Goal: Task Accomplishment & Management: Manage account settings

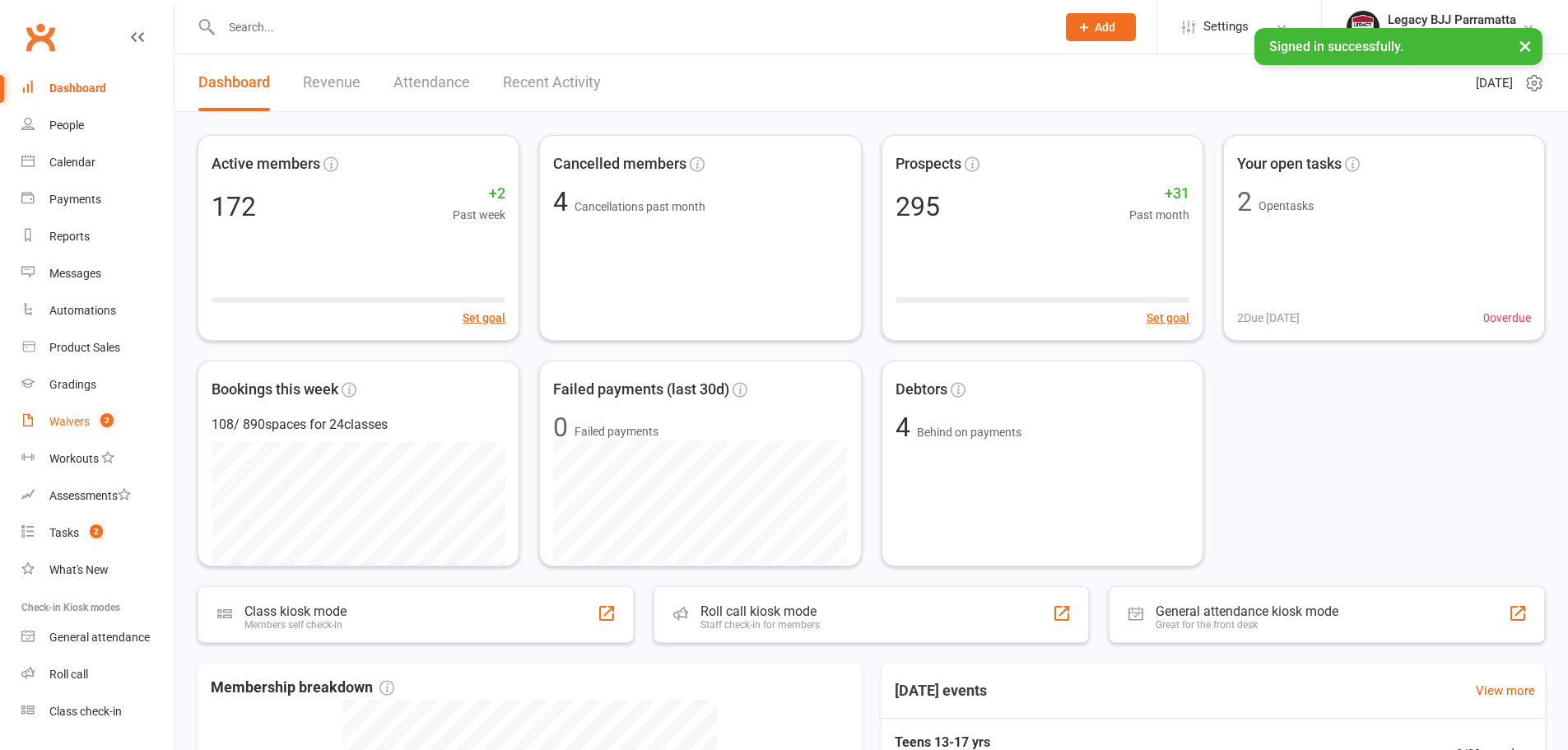
click at [88, 423] on div "Waivers" at bounding box center [70, 421] width 41 height 13
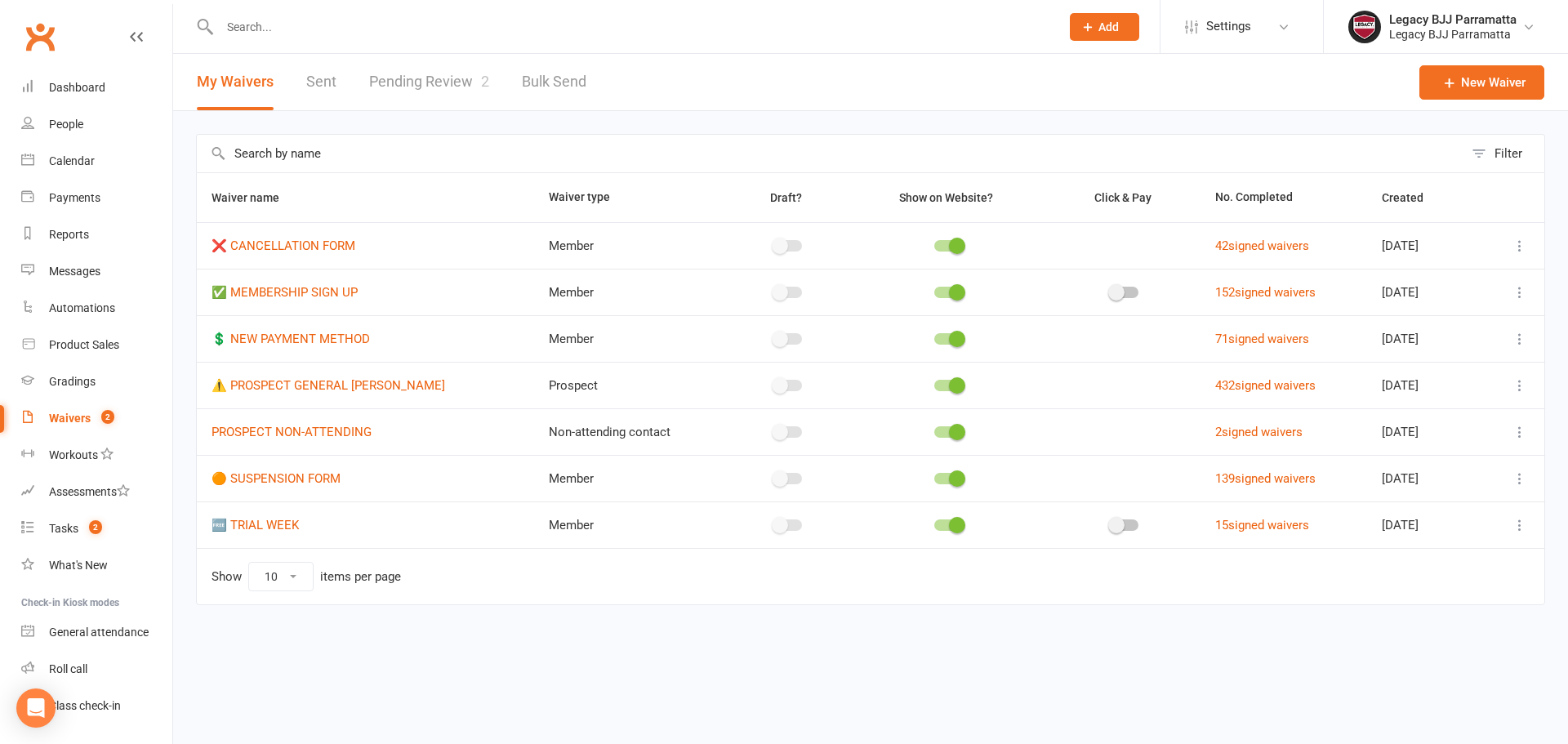
click at [429, 79] on link "Pending Review 2" at bounding box center [429, 82] width 120 height 56
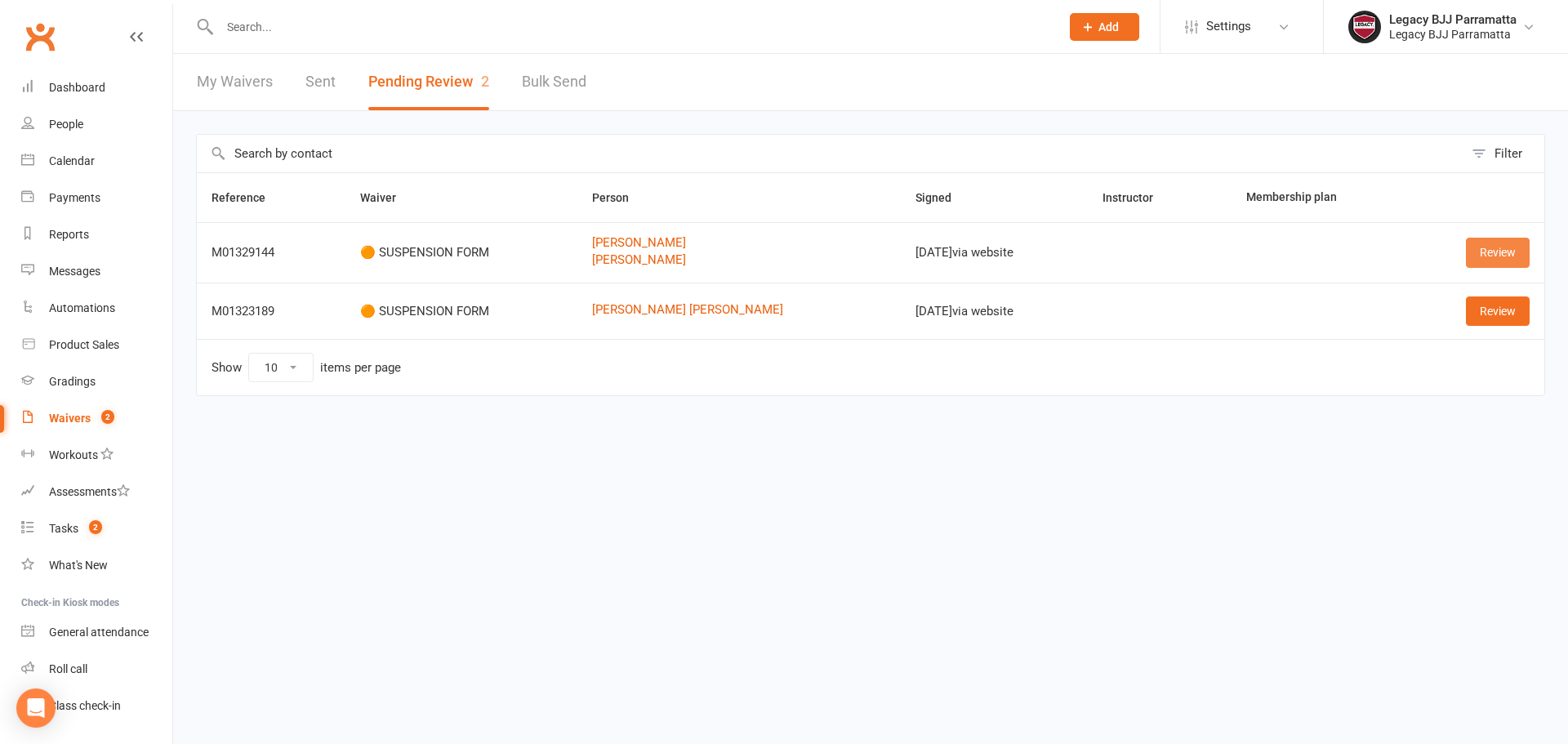
click at [1505, 261] on link "Review" at bounding box center [1497, 253] width 64 height 30
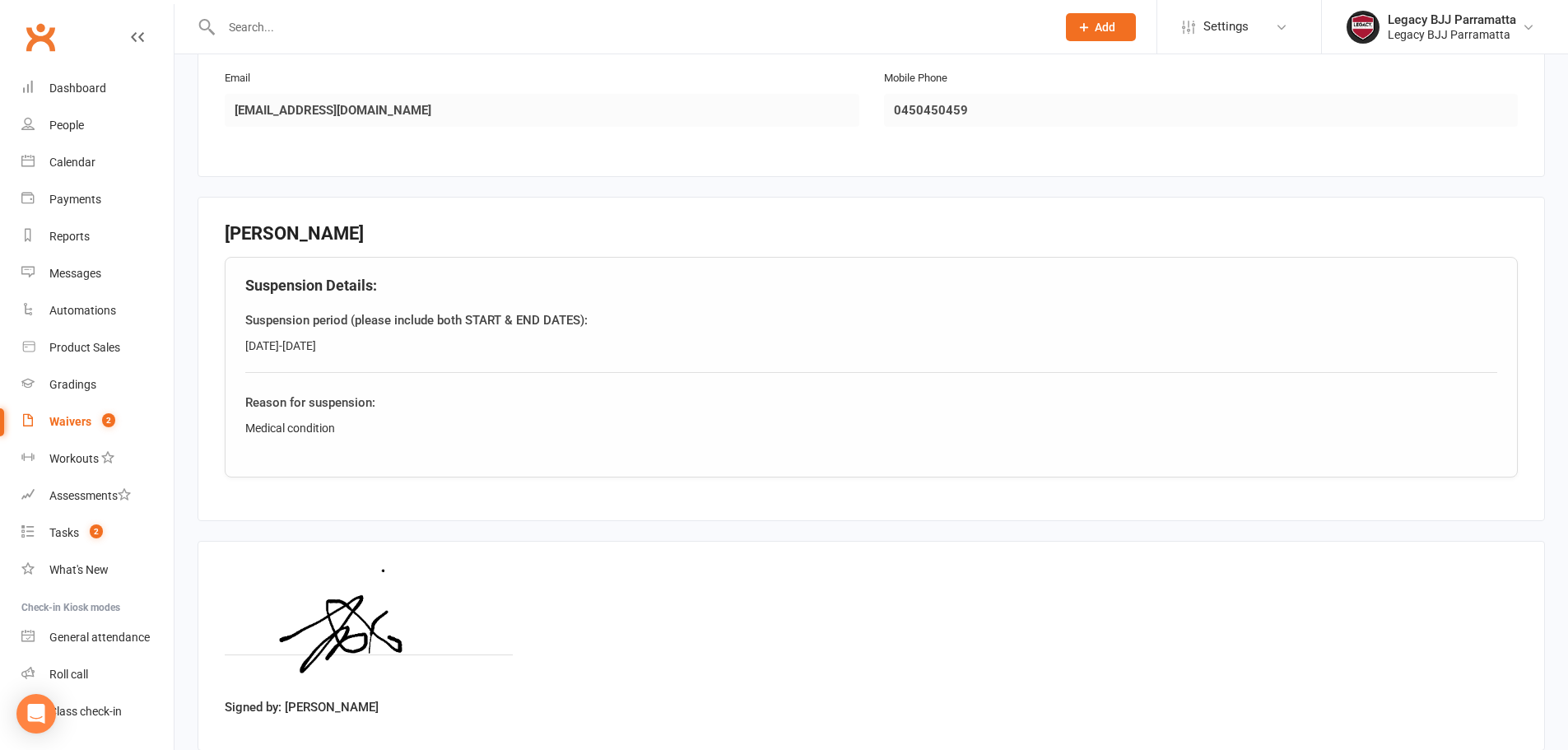
scroll to position [848, 0]
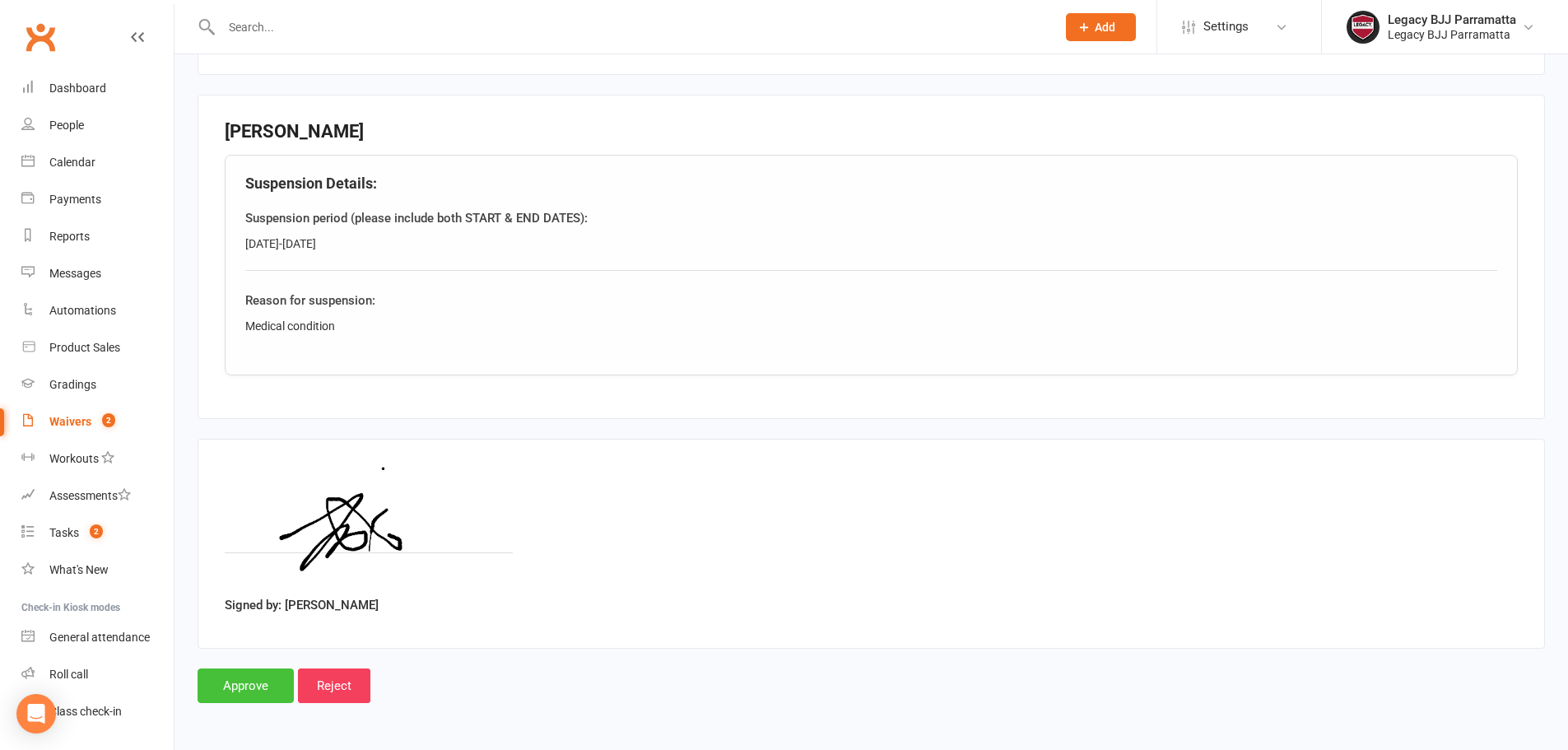
click at [232, 680] on input "Approve" at bounding box center [245, 685] width 96 height 34
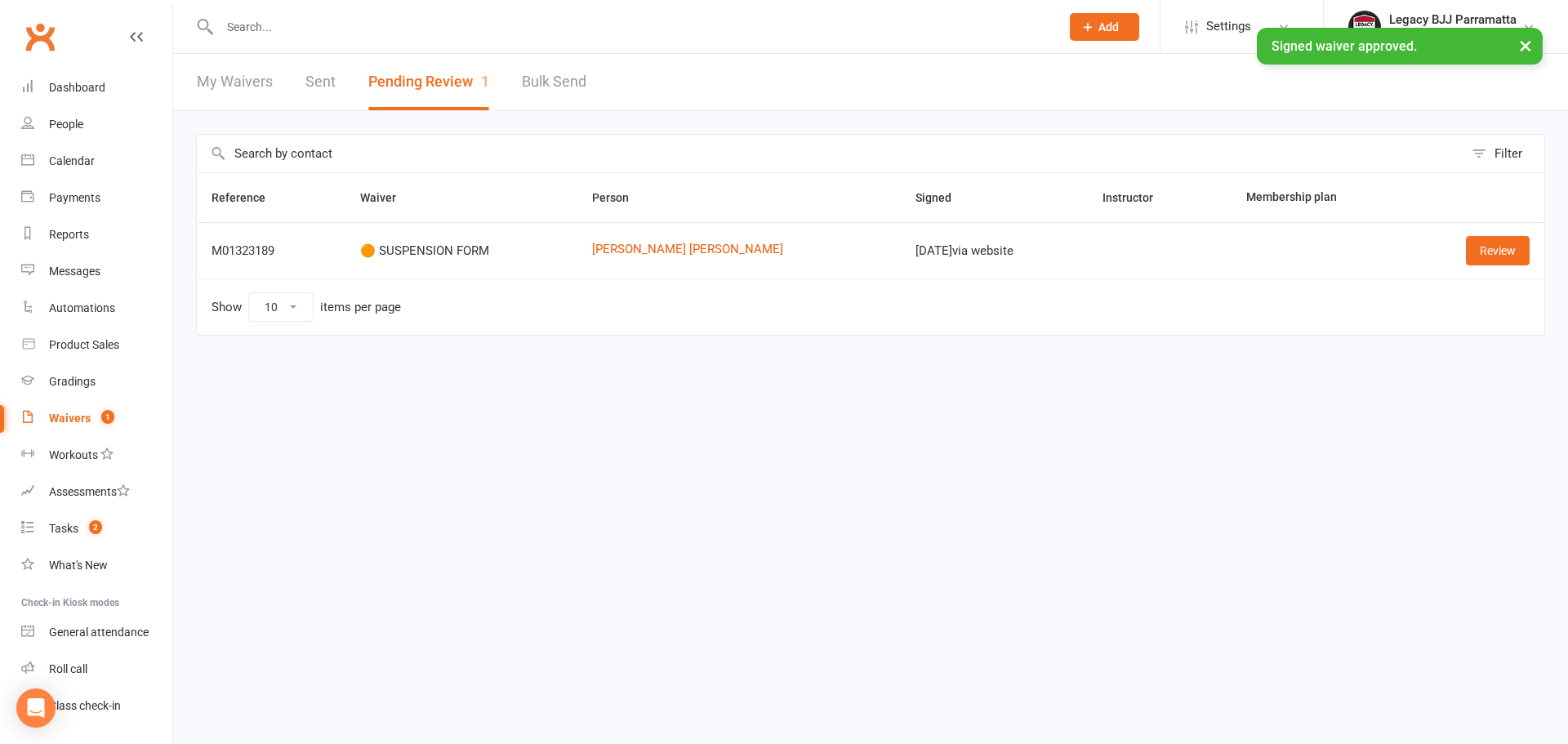
click at [295, 21] on input "text" at bounding box center [631, 27] width 833 height 23
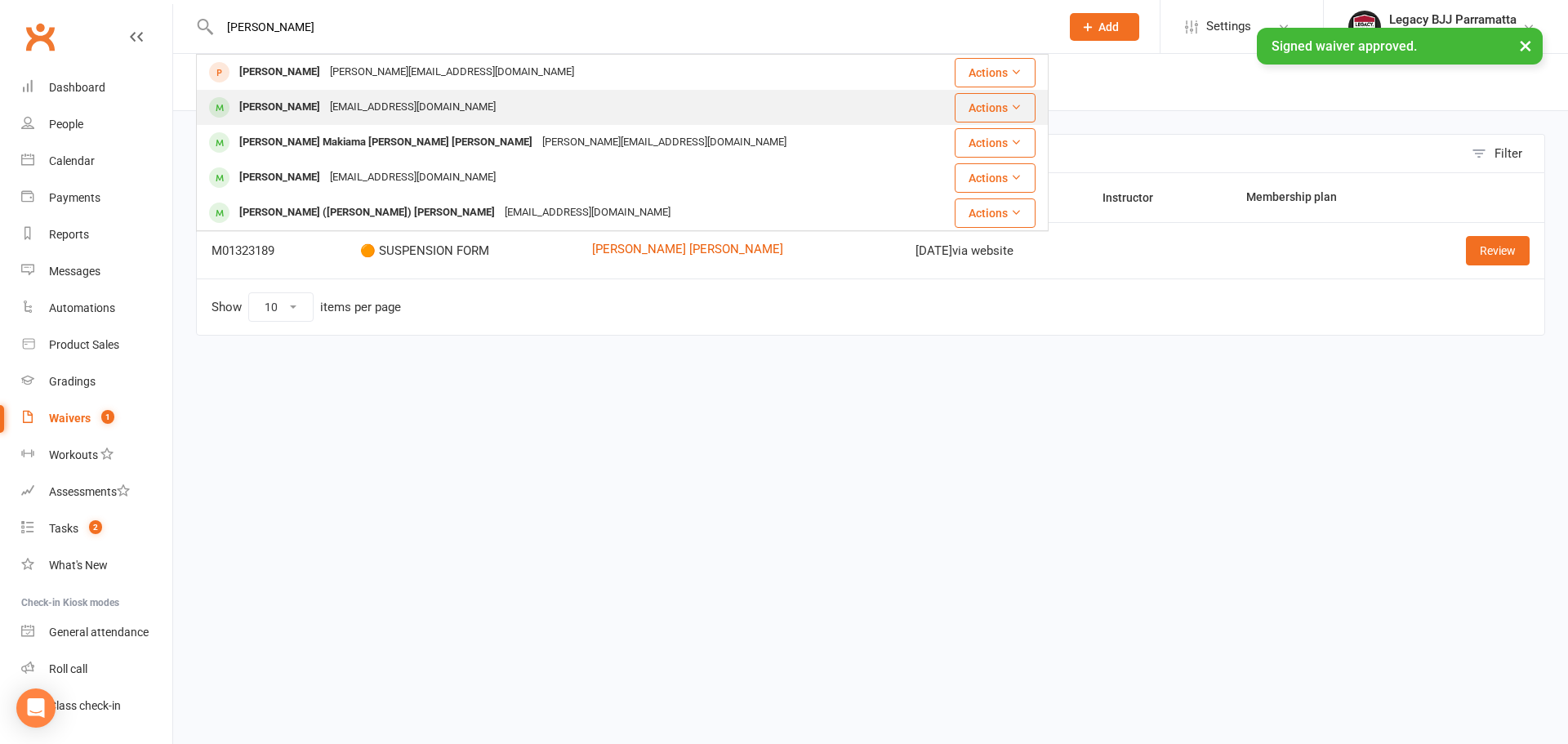
type input "lucas"
click at [278, 102] on div "Lucas Lawson" at bounding box center [280, 107] width 91 height 24
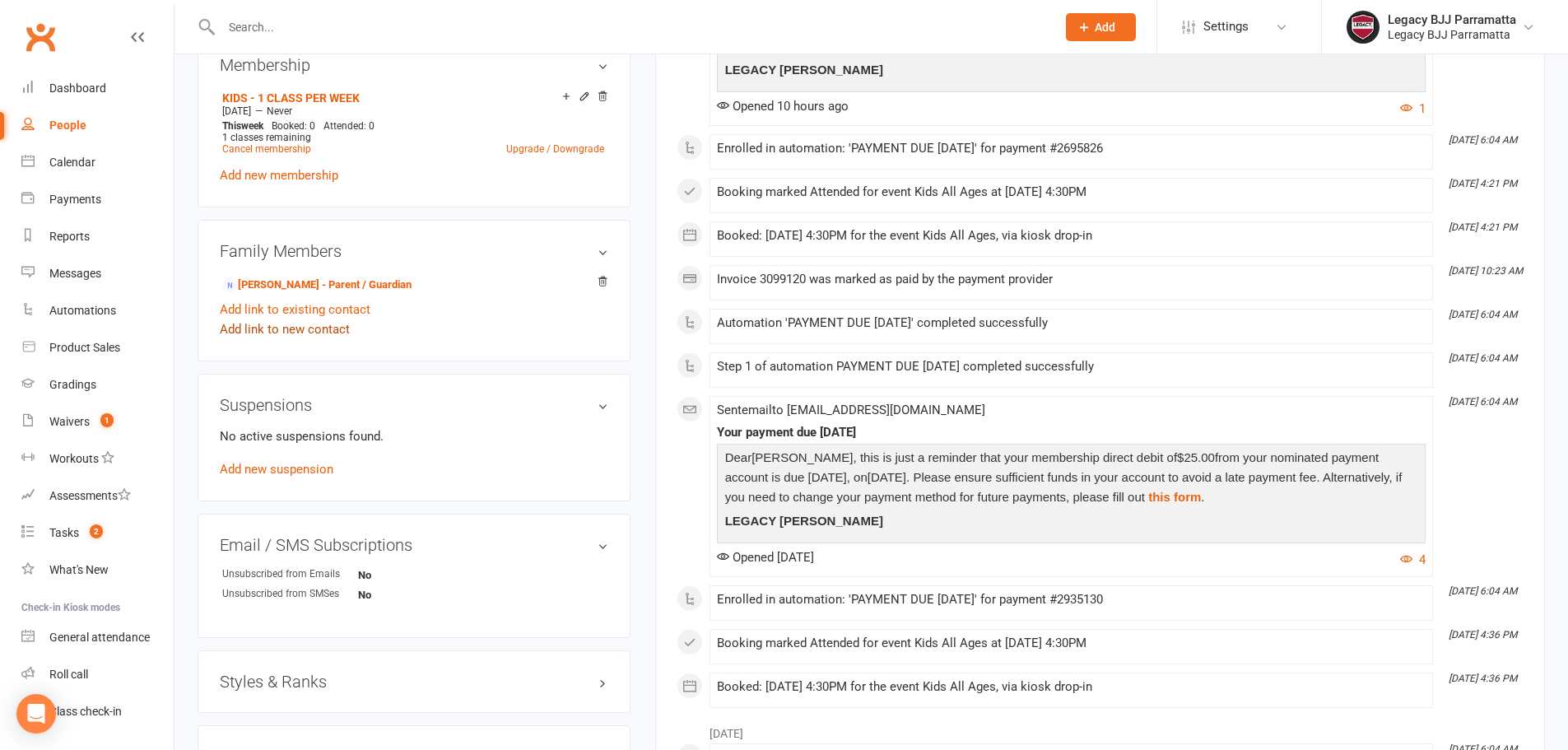
scroll to position [658, 0]
click at [267, 461] on link "Add new suspension" at bounding box center [276, 467] width 114 height 15
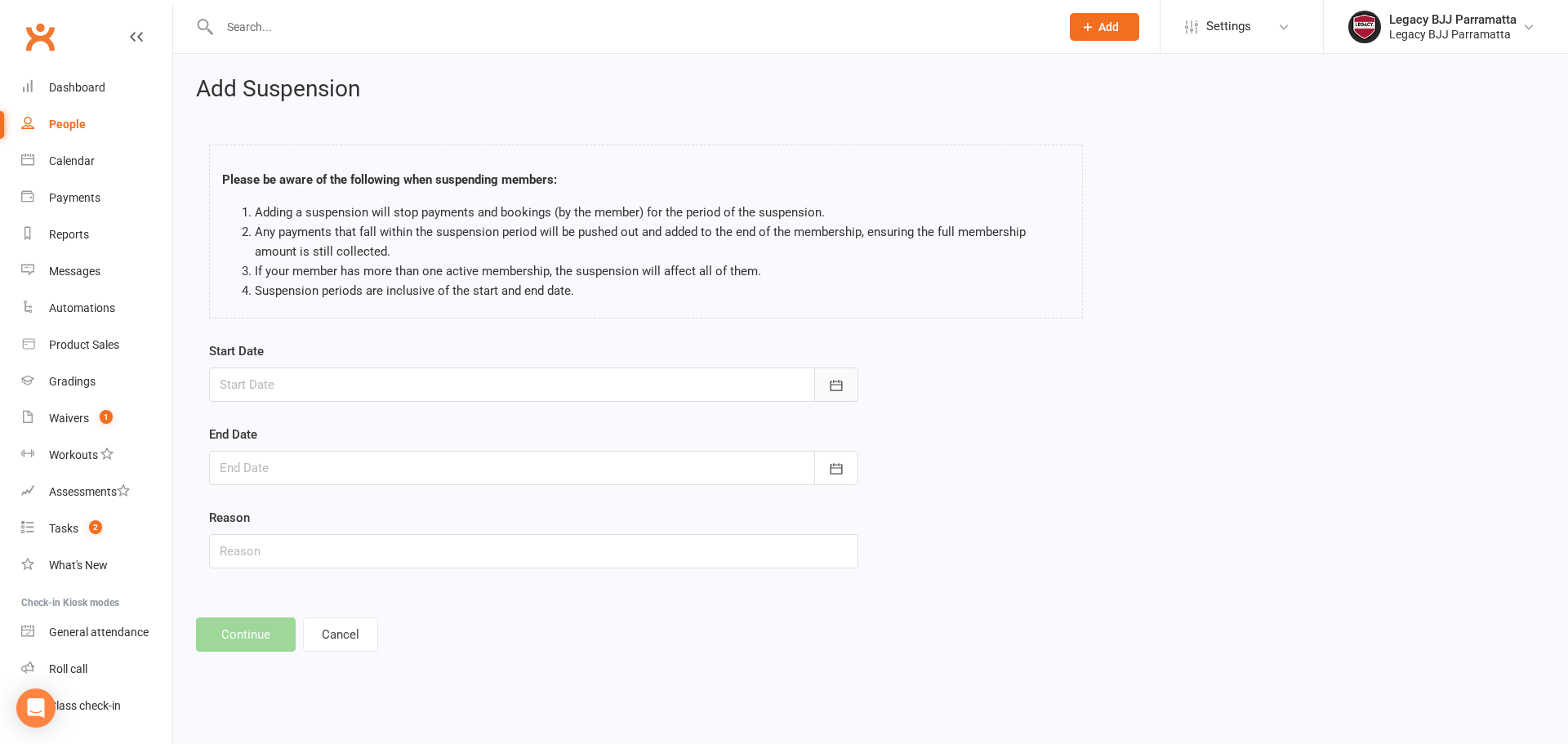
click at [838, 386] on icon "button" at bounding box center [836, 385] width 17 height 17
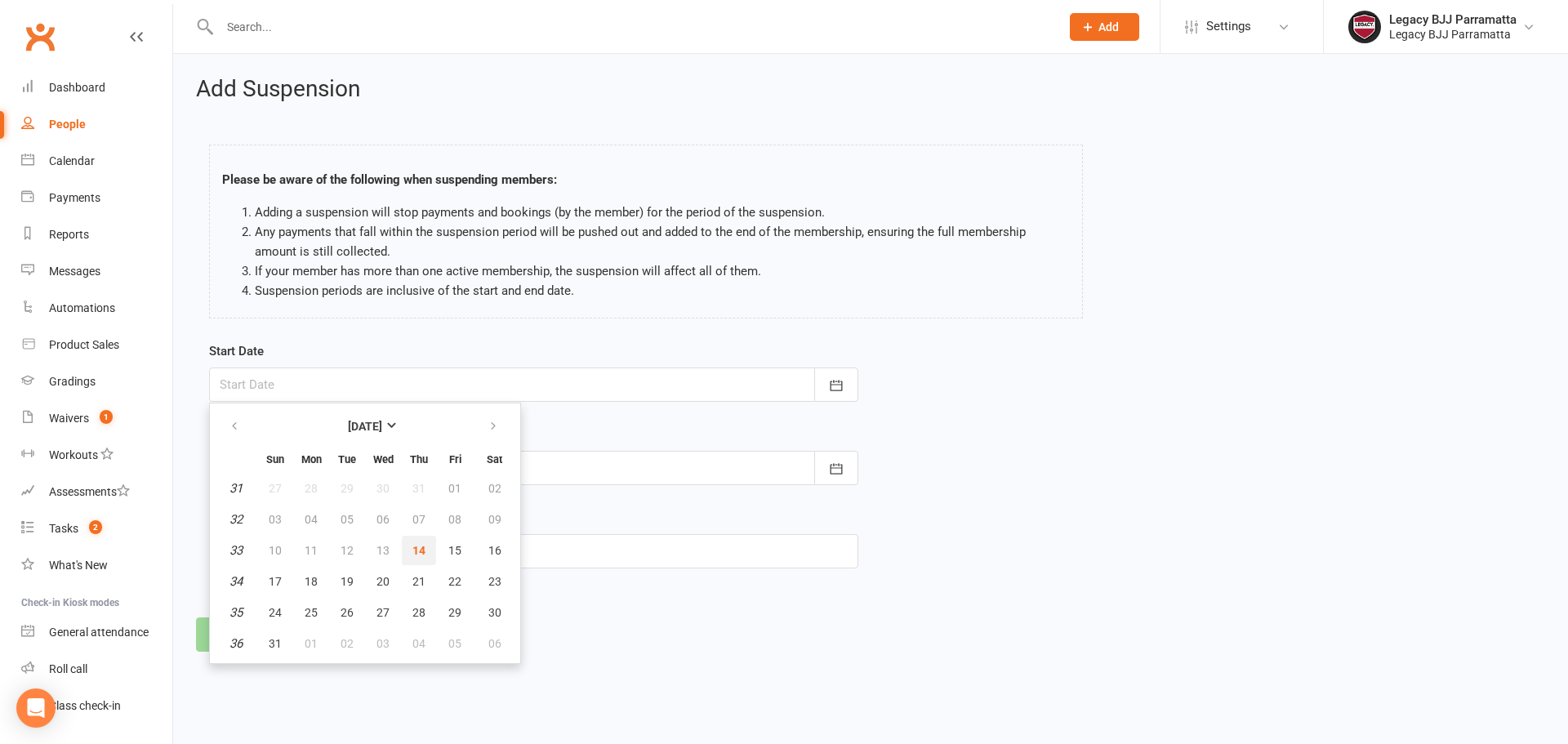
click at [413, 553] on span "14" at bounding box center [419, 550] width 13 height 13
type input "14 Aug 2025"
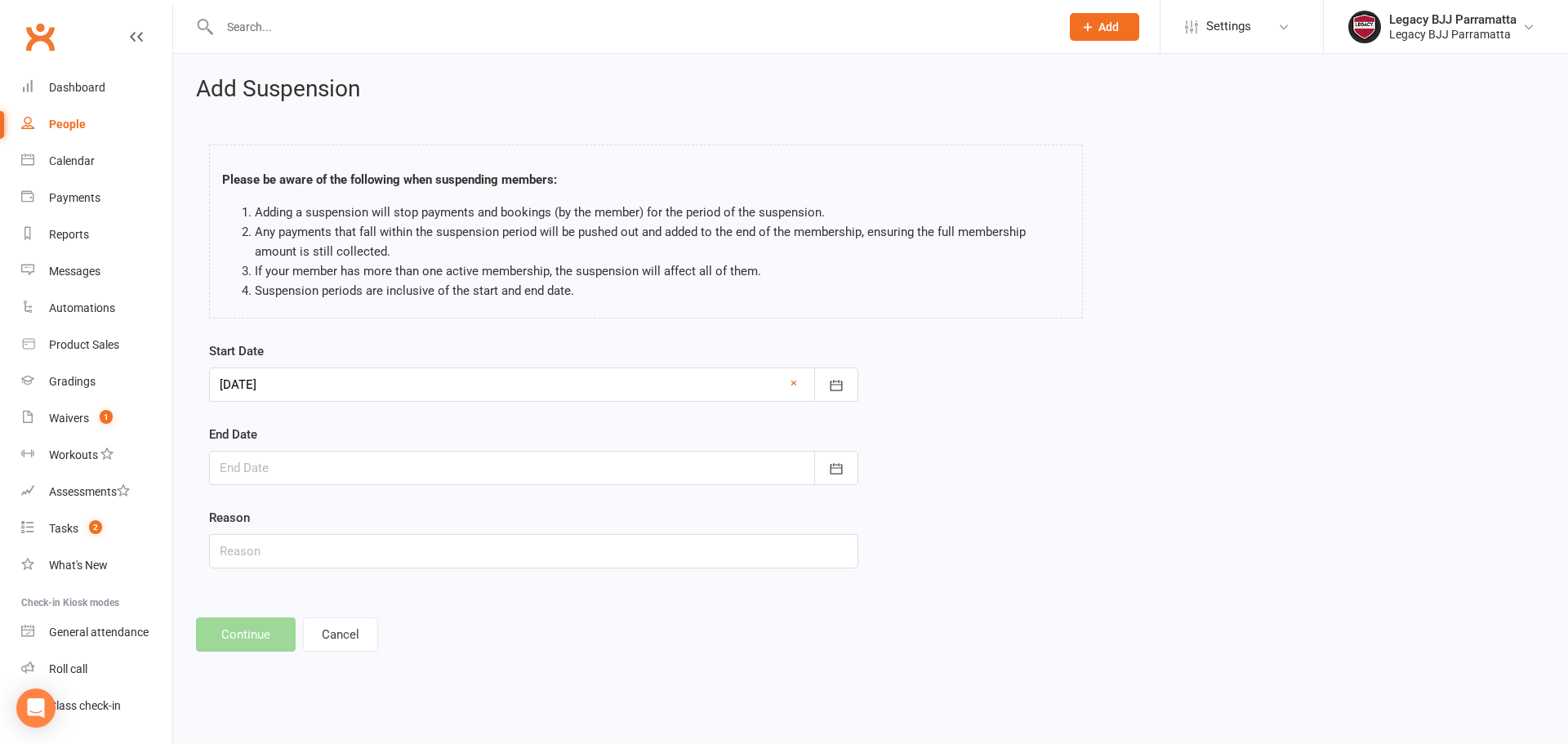
click at [862, 462] on div "Start Date 14 Aug 2025 August 2025 Sun Mon Tue Wed Thu Fri Sat 31 27 28 29 30 3…" at bounding box center [533, 466] width 673 height 250
click at [857, 465] on button "button" at bounding box center [836, 467] width 44 height 34
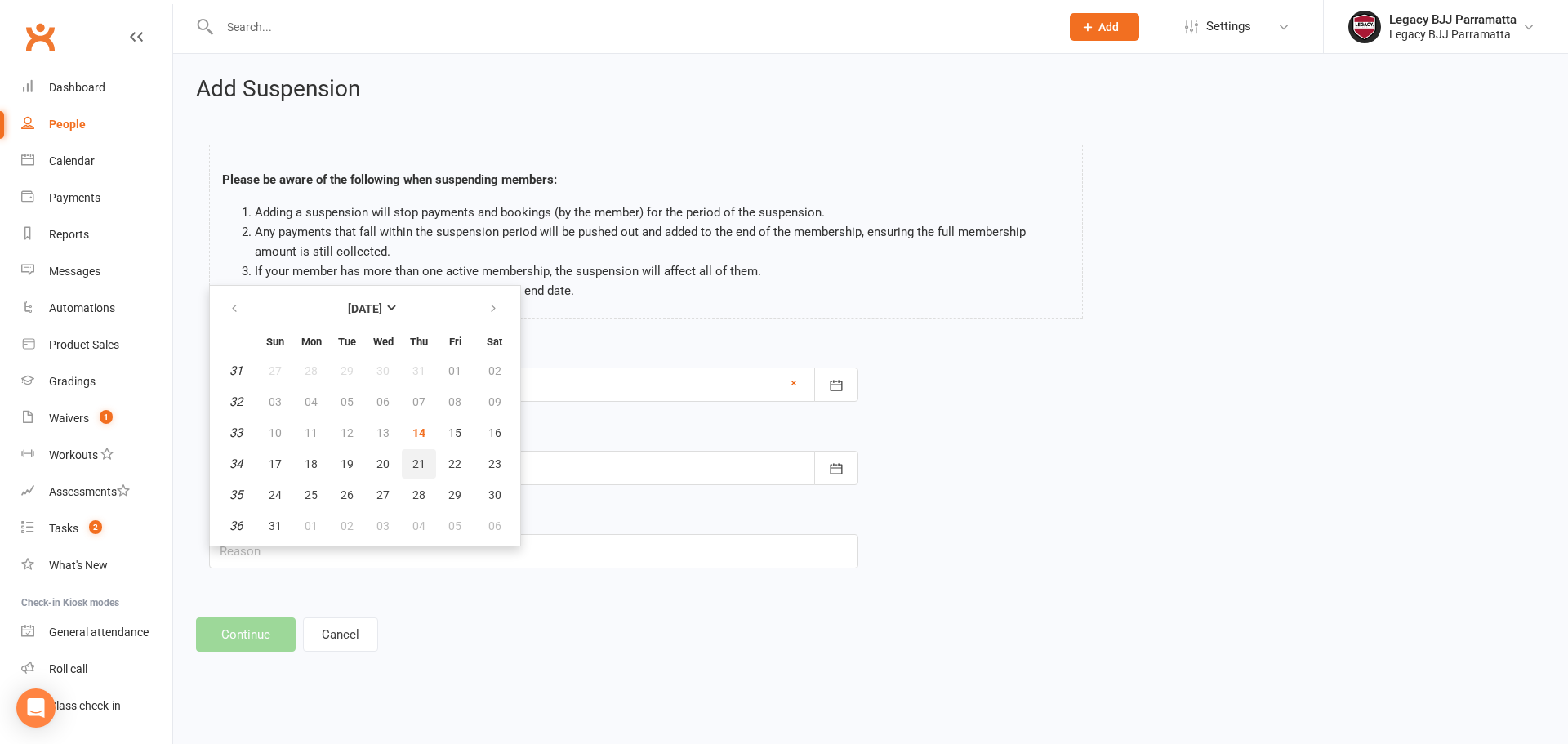
click at [416, 469] on span "21" at bounding box center [419, 463] width 13 height 13
type input "21 Aug 2025"
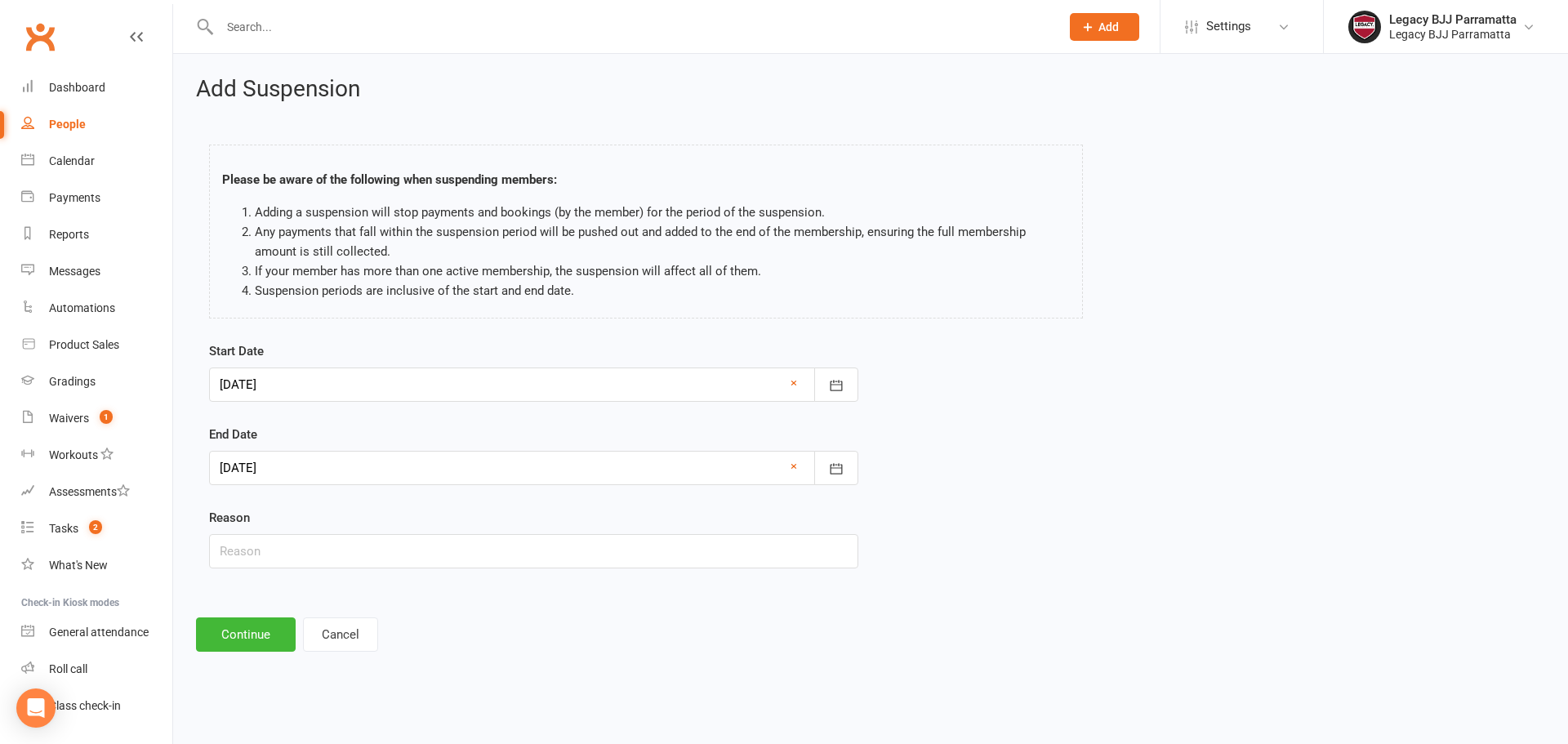
click at [367, 525] on div "Reason" at bounding box center [533, 538] width 649 height 60
click at [366, 543] on input "text" at bounding box center [533, 551] width 649 height 34
type input "Medical"
click at [254, 639] on button "Continue" at bounding box center [246, 634] width 100 height 34
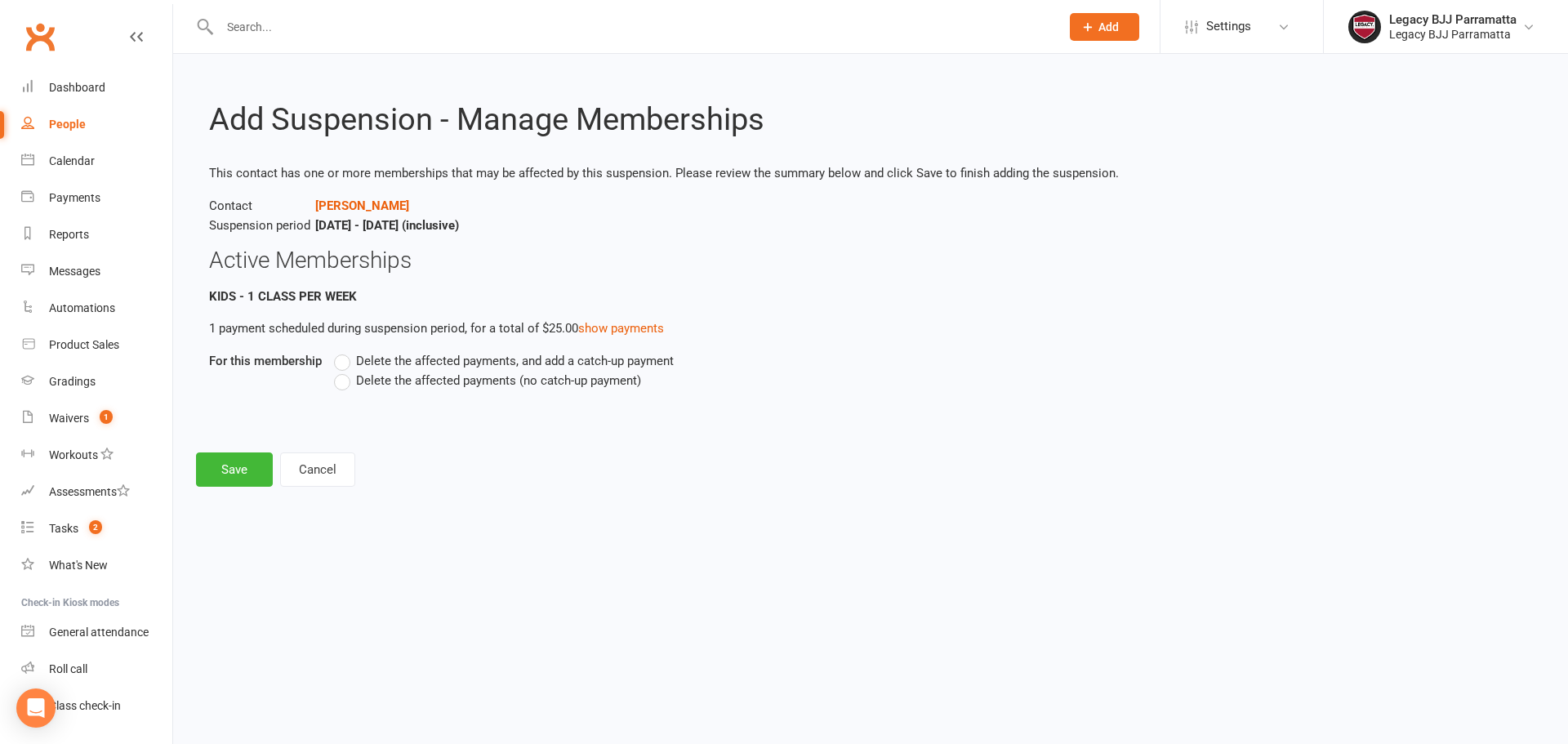
click at [347, 366] on label "Delete the affected payments, and add a catch-up payment" at bounding box center [504, 361] width 339 height 19
click at [345, 351] on input "Delete the affected payments, and add a catch-up payment" at bounding box center [339, 351] width 10 height 0
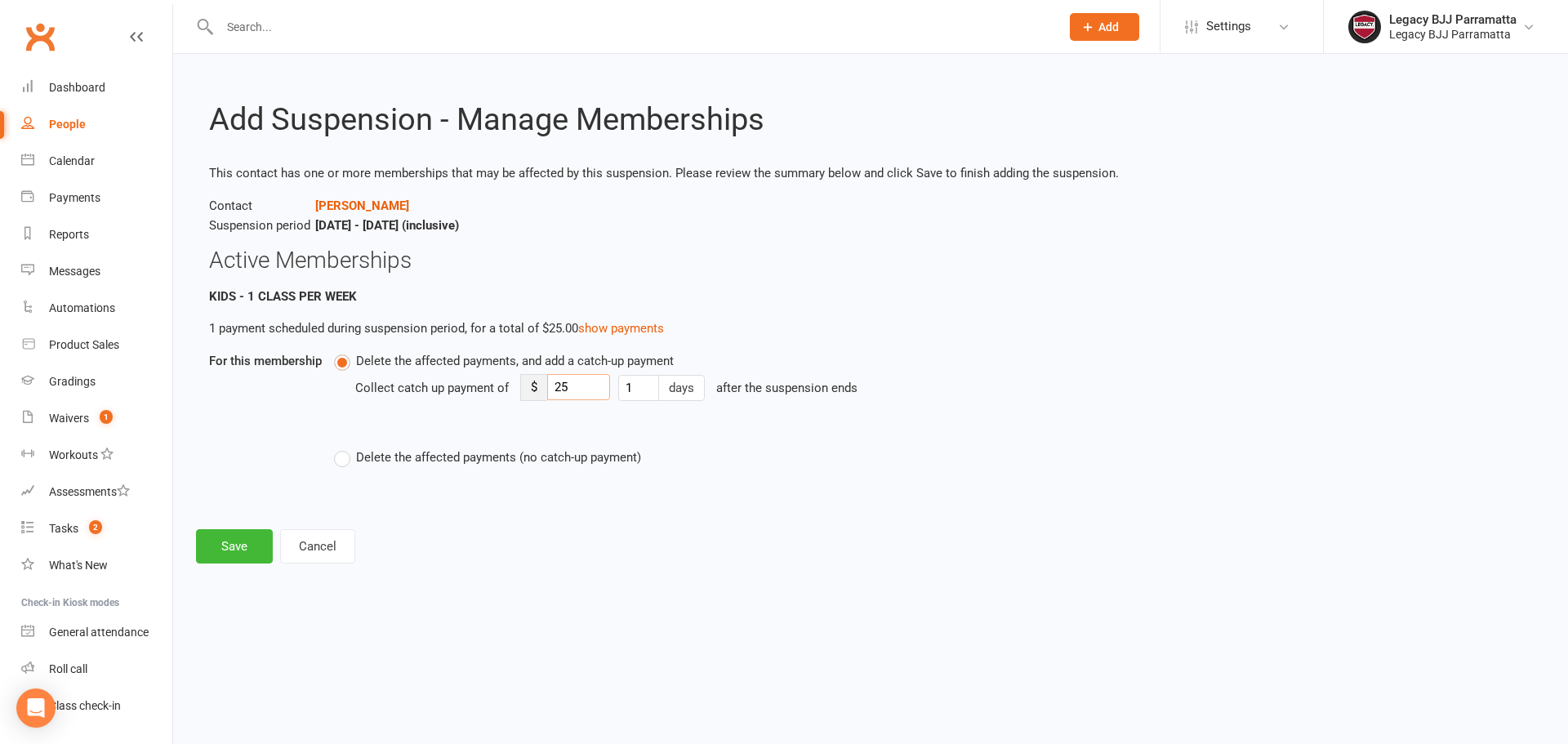
click at [560, 386] on input "25" at bounding box center [579, 387] width 63 height 26
type input "5"
click at [240, 539] on button "Save" at bounding box center [234, 546] width 77 height 34
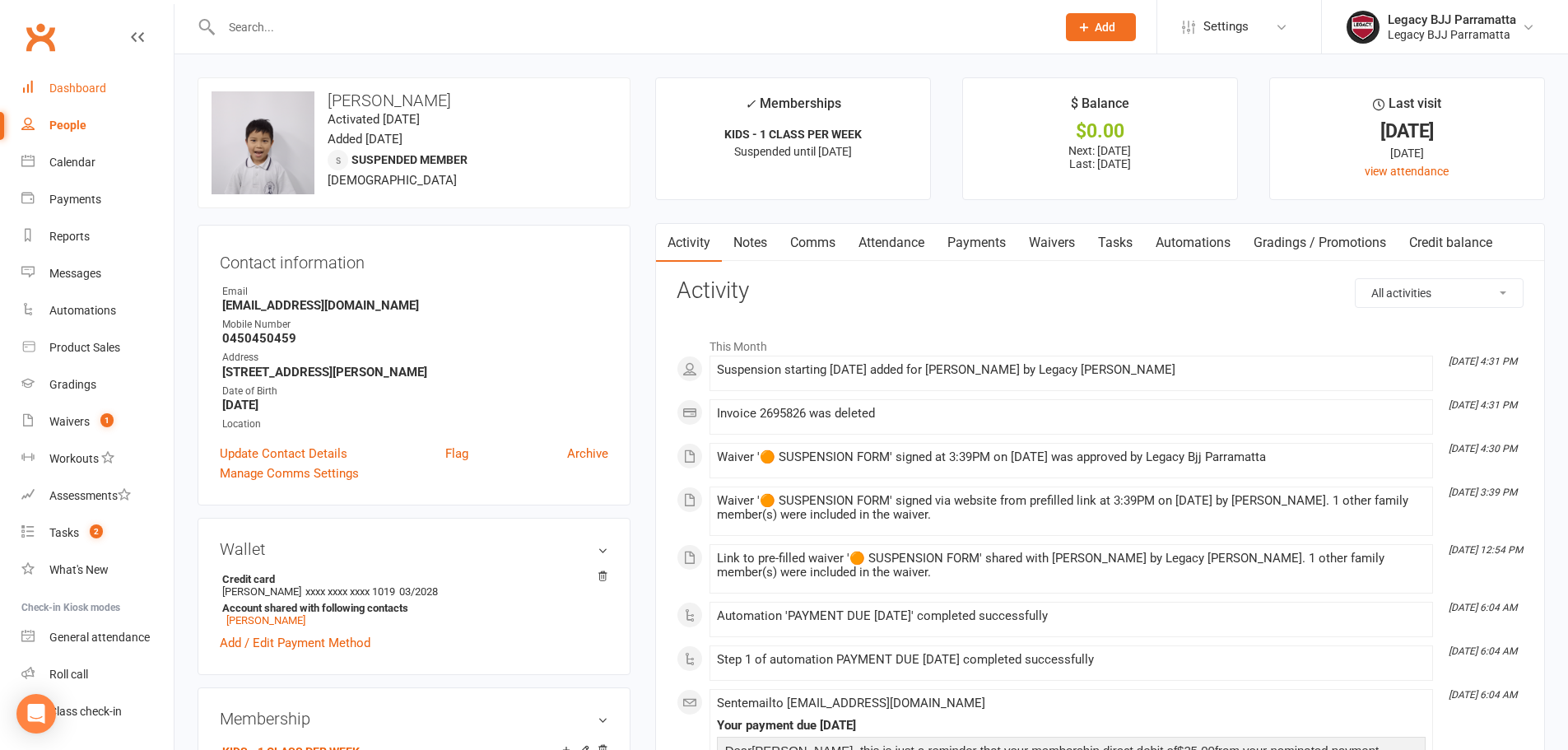
click at [77, 85] on div "Dashboard" at bounding box center [78, 87] width 56 height 13
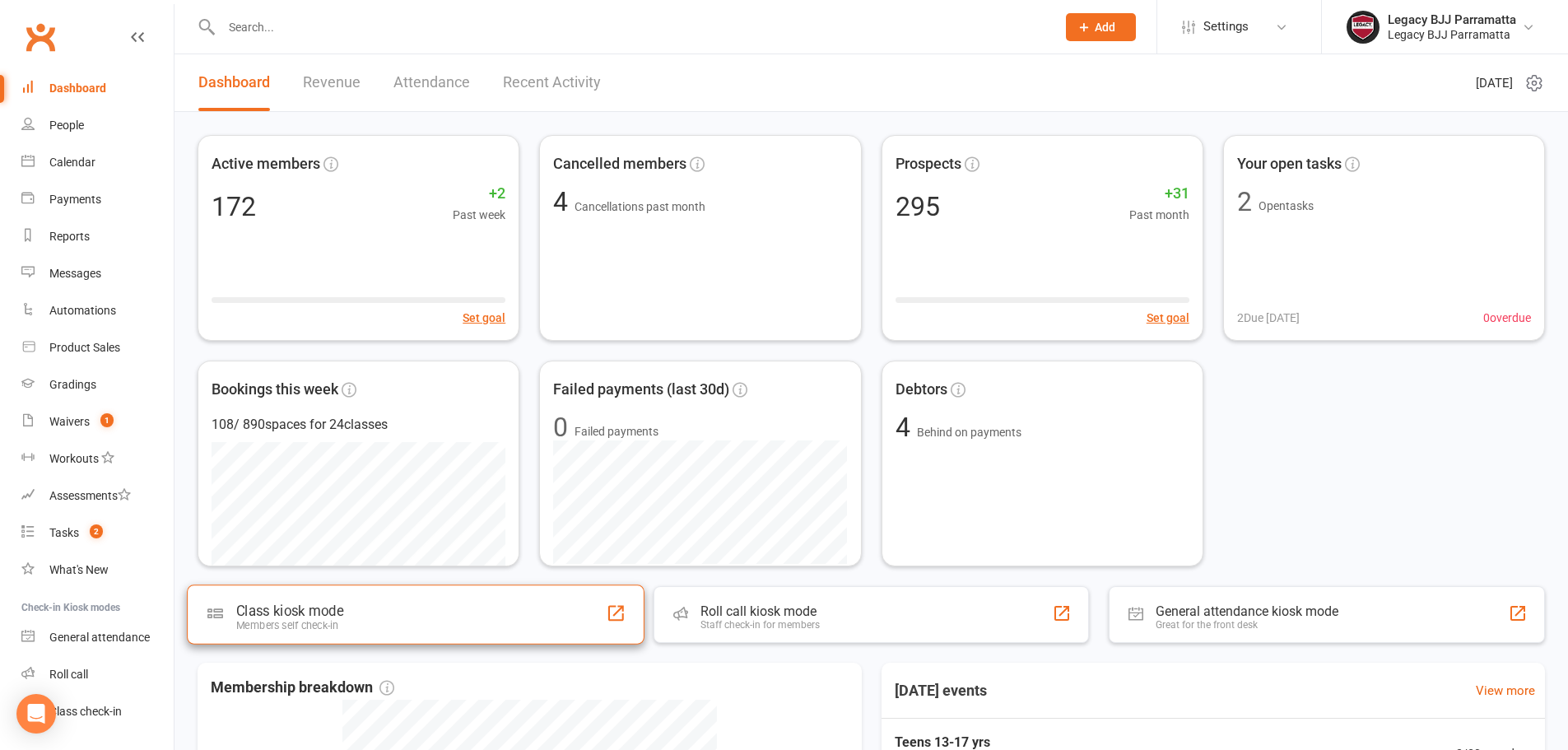
click at [502, 622] on div "Class kiosk mode Members self check-in" at bounding box center [415, 613] width 457 height 59
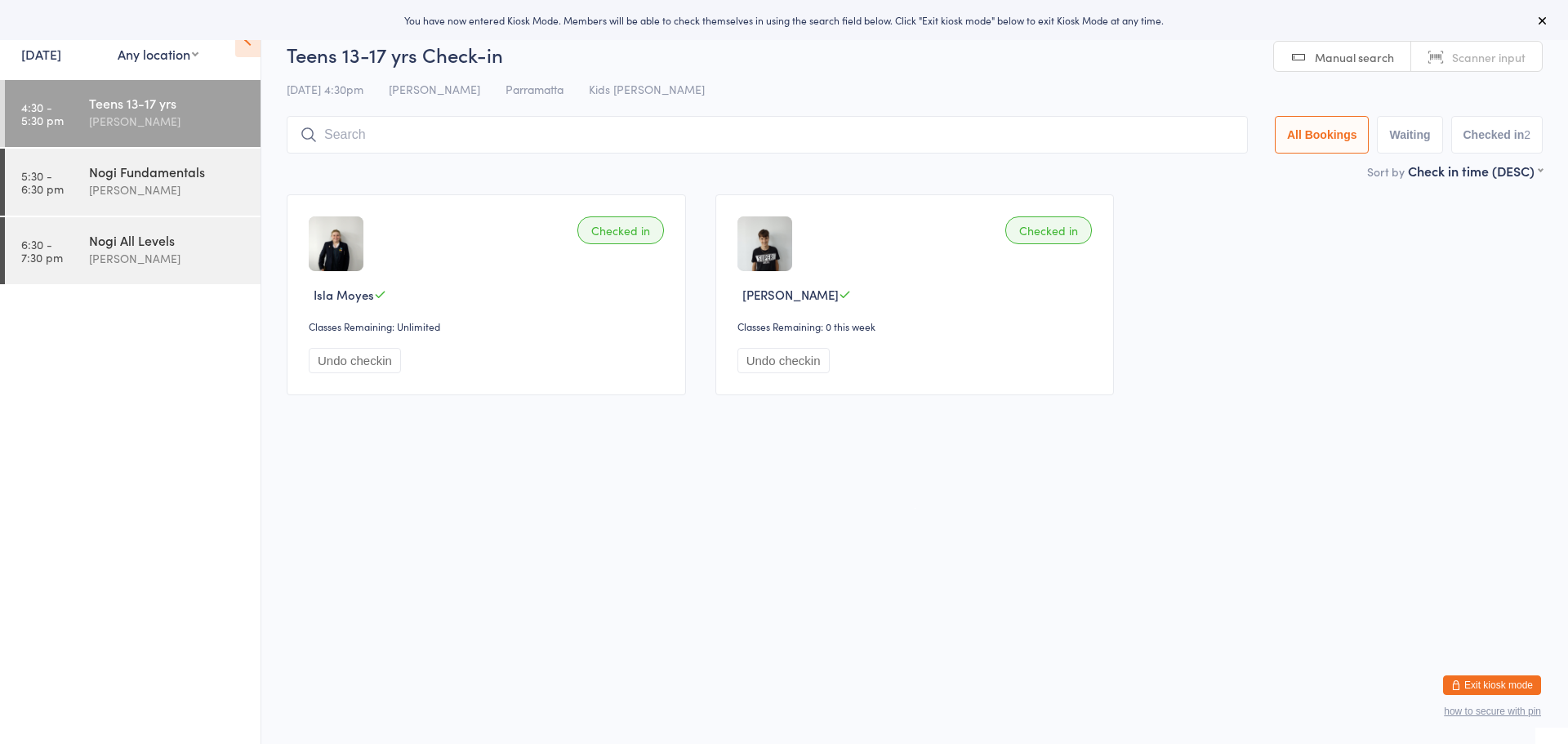
click at [1523, 680] on button "Exit kiosk mode" at bounding box center [1492, 685] width 98 height 19
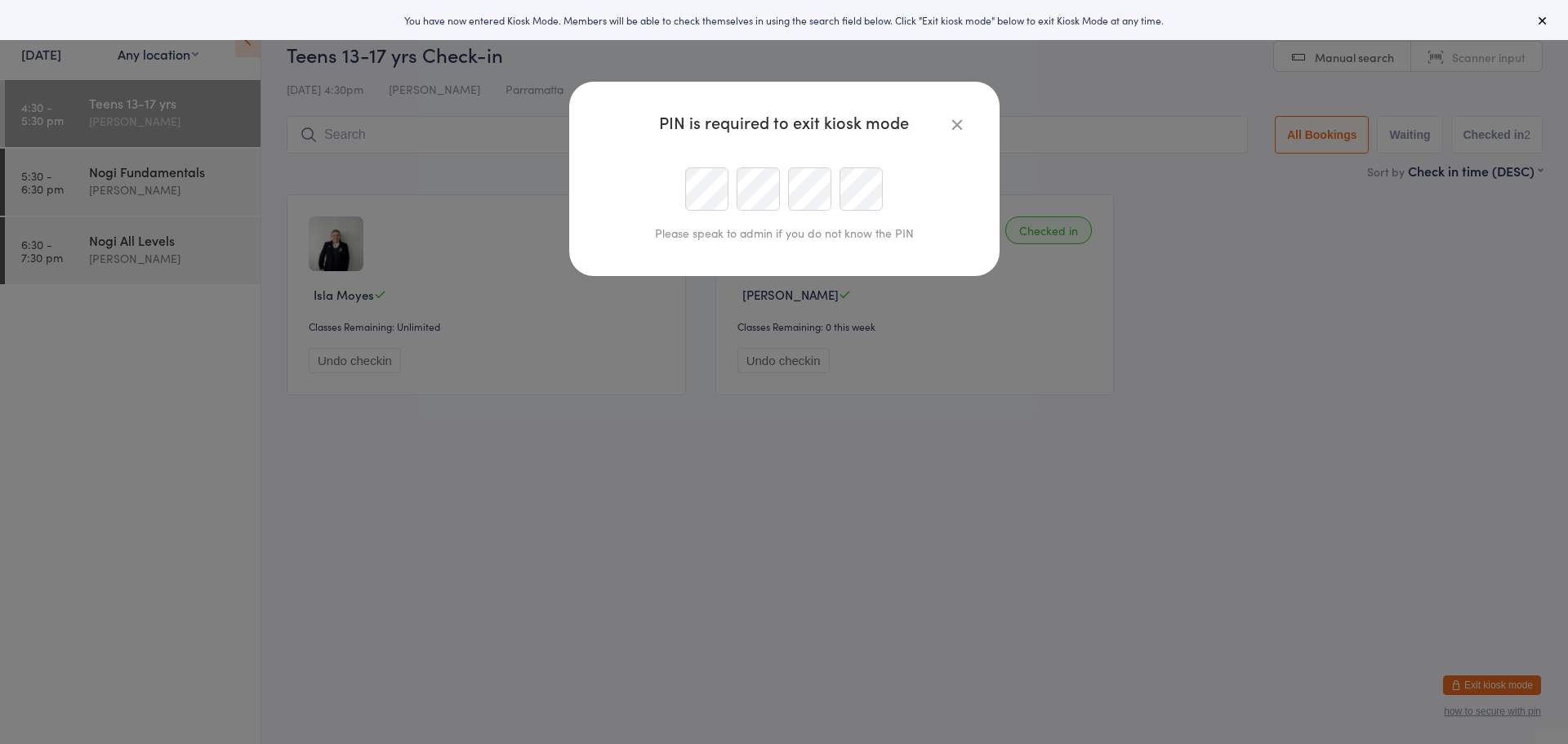
type input "[EMAIL_ADDRESS][DOMAIN_NAME]"
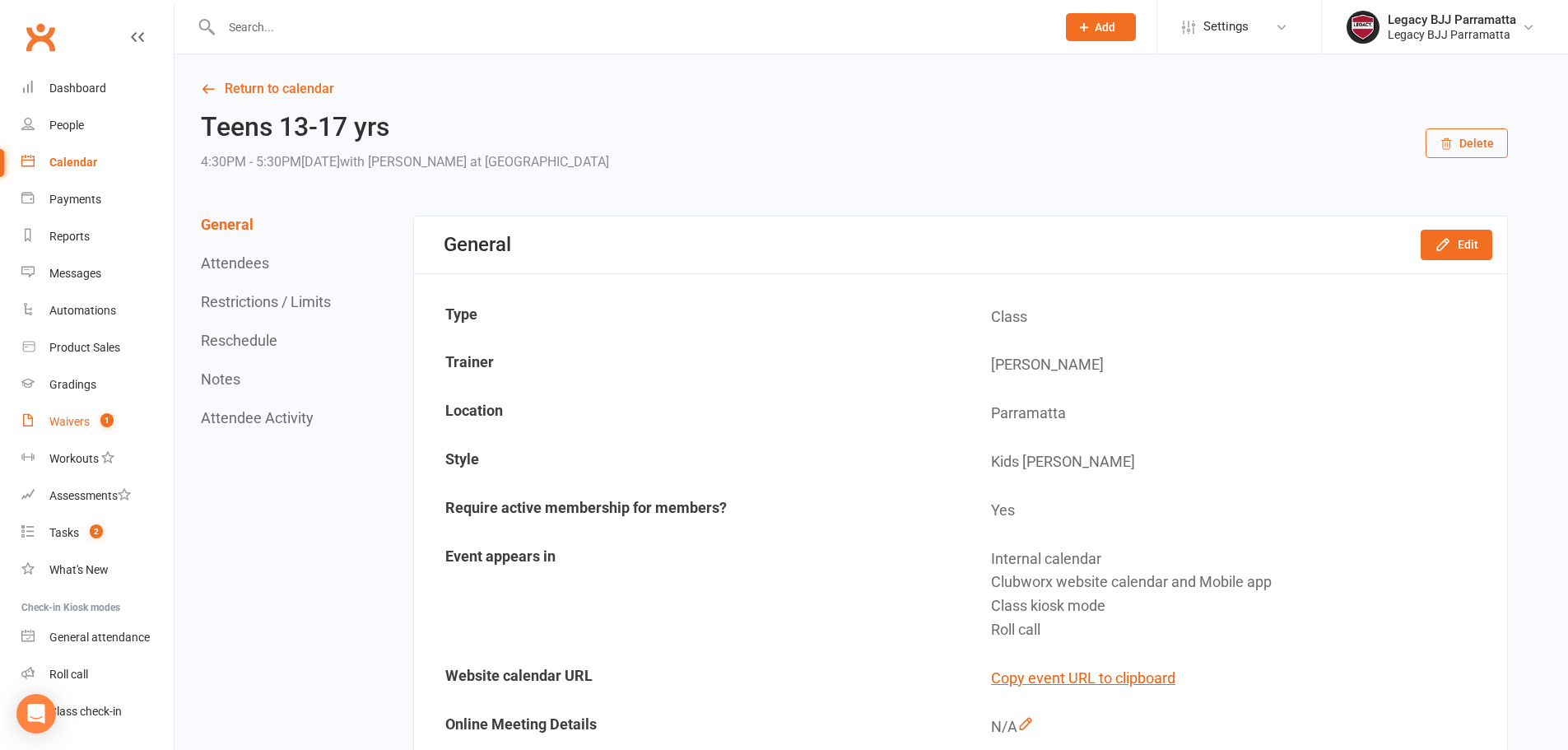
click at [71, 422] on div "Waivers" at bounding box center [70, 421] width 41 height 13
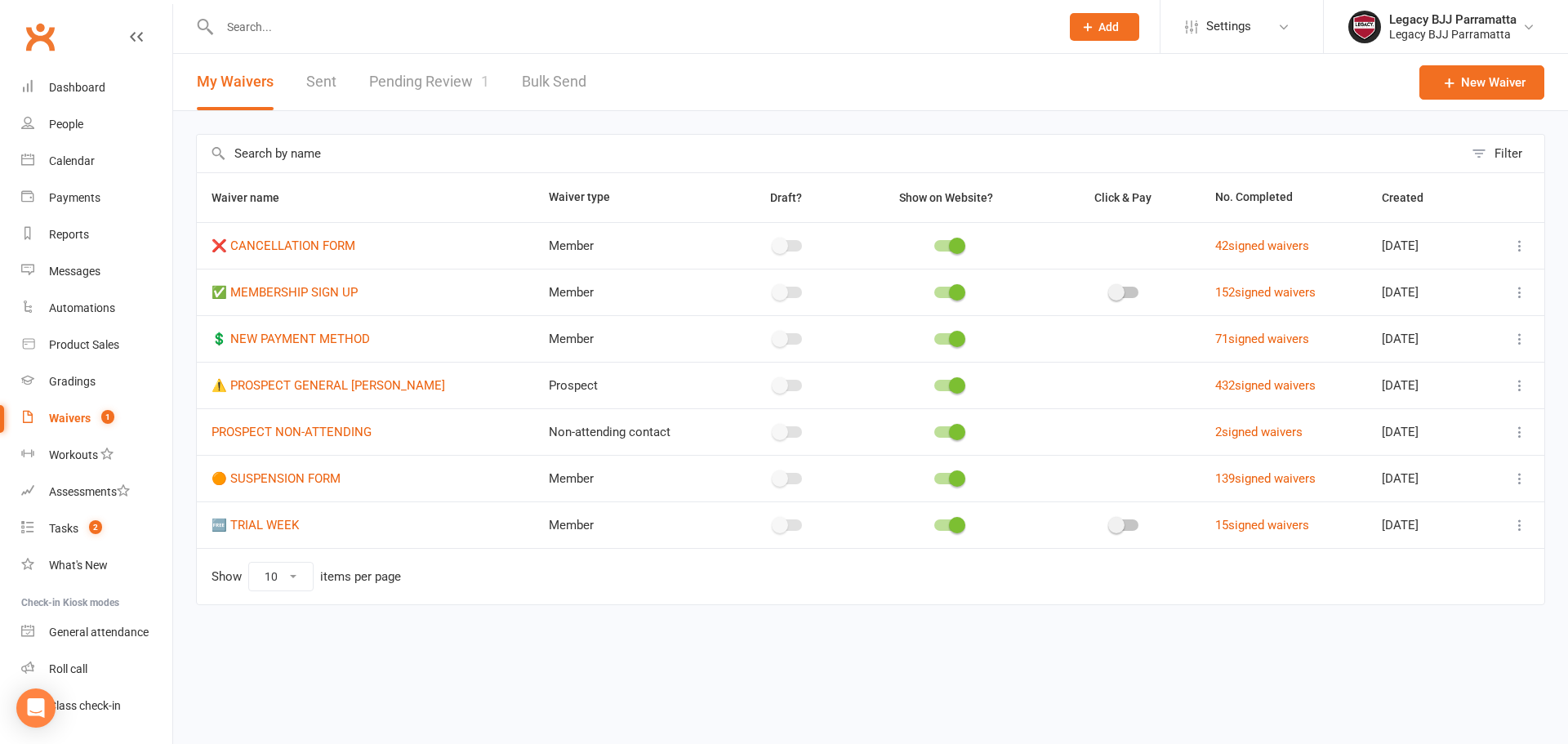
click at [441, 100] on link "Pending Review 1" at bounding box center [429, 82] width 120 height 56
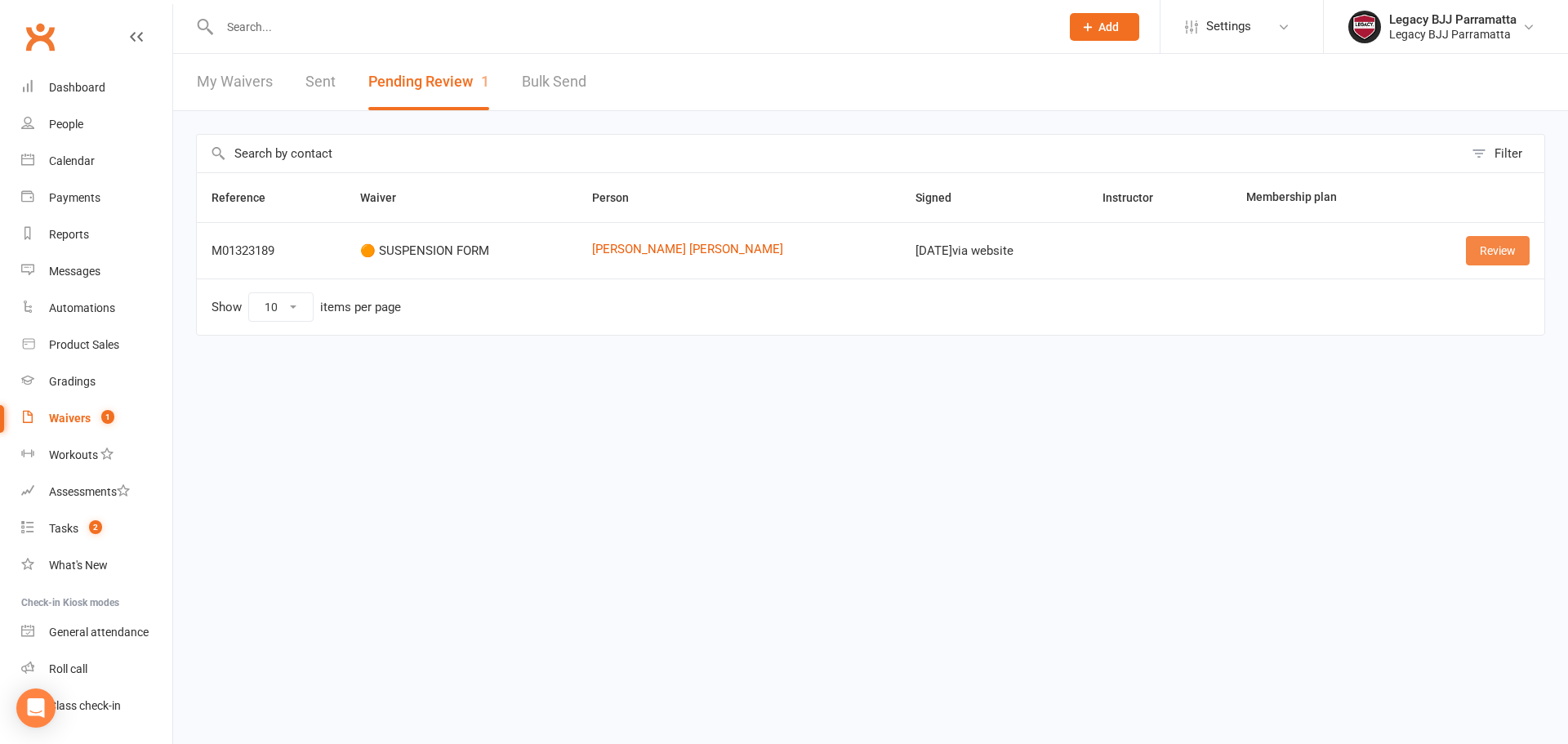
click at [1482, 252] on link "Review" at bounding box center [1497, 251] width 64 height 30
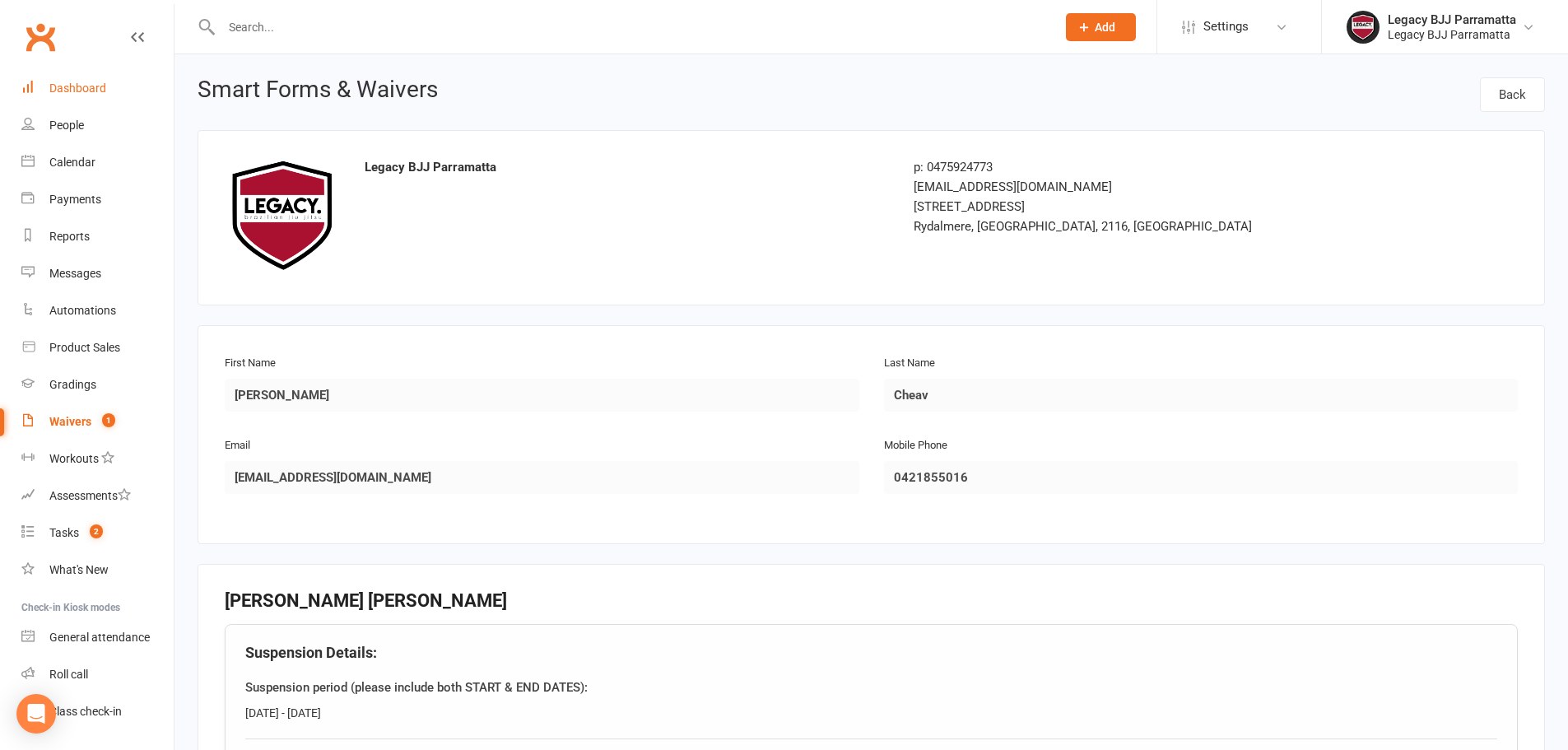
click at [64, 100] on link "Dashboard" at bounding box center [97, 88] width 152 height 37
